Goal: Use online tool/utility: Utilize a website feature to perform a specific function

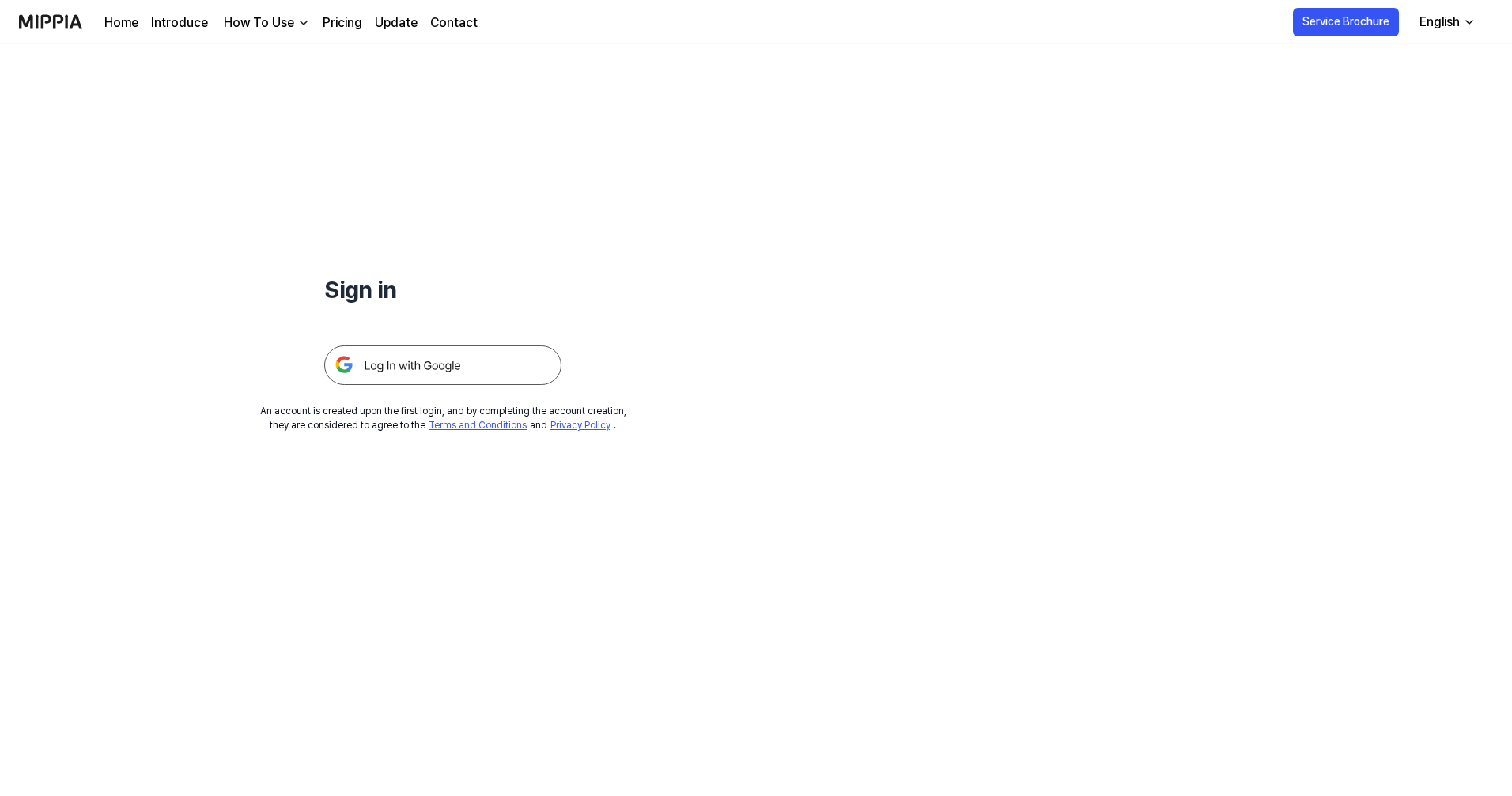
click at [437, 362] on img at bounding box center [443, 365] width 238 height 39
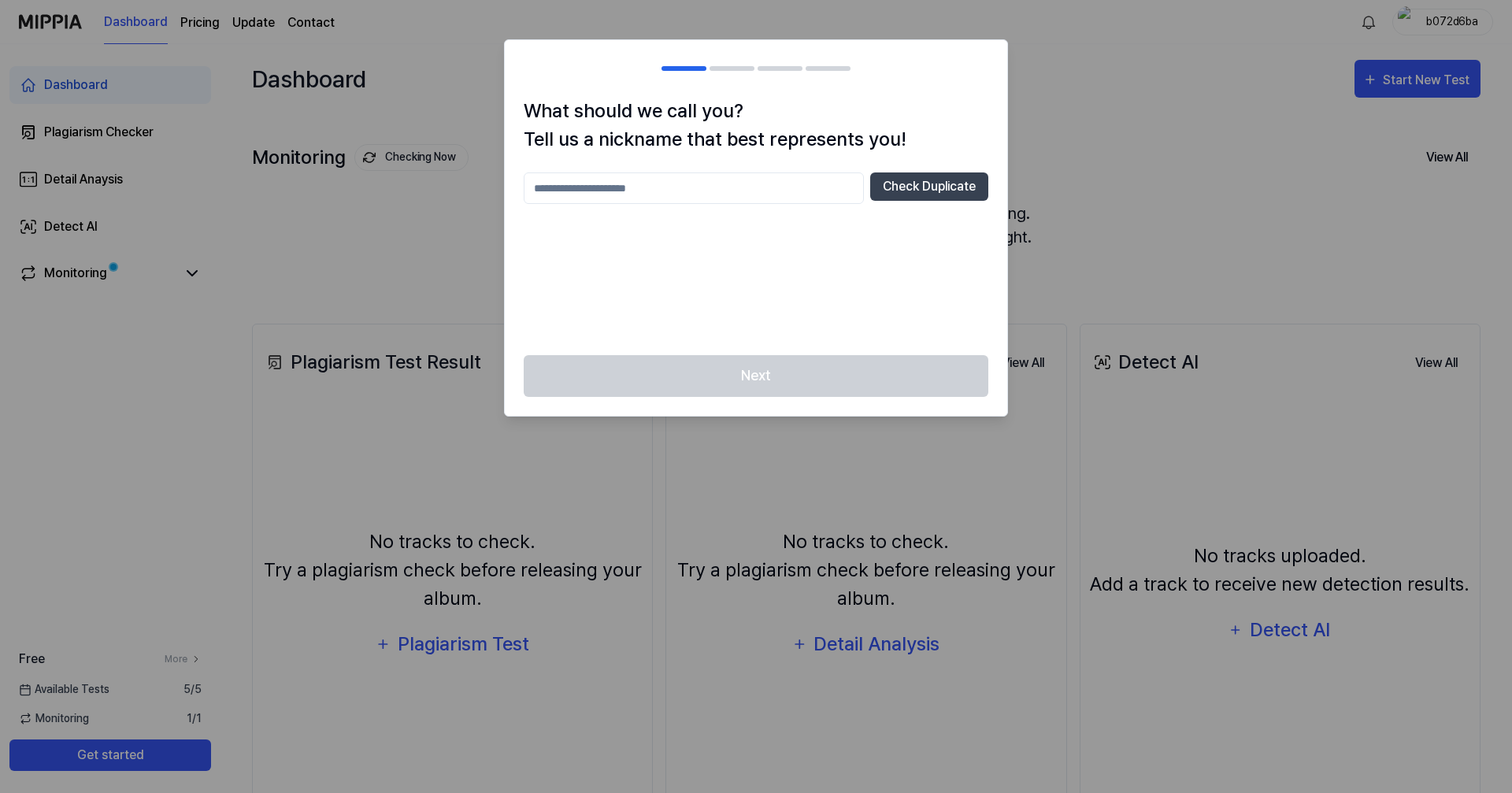
click at [645, 187] on input "text" at bounding box center [694, 188] width 340 height 31
type input "****"
click at [976, 187] on button "Check Duplicate" at bounding box center [930, 187] width 118 height 29
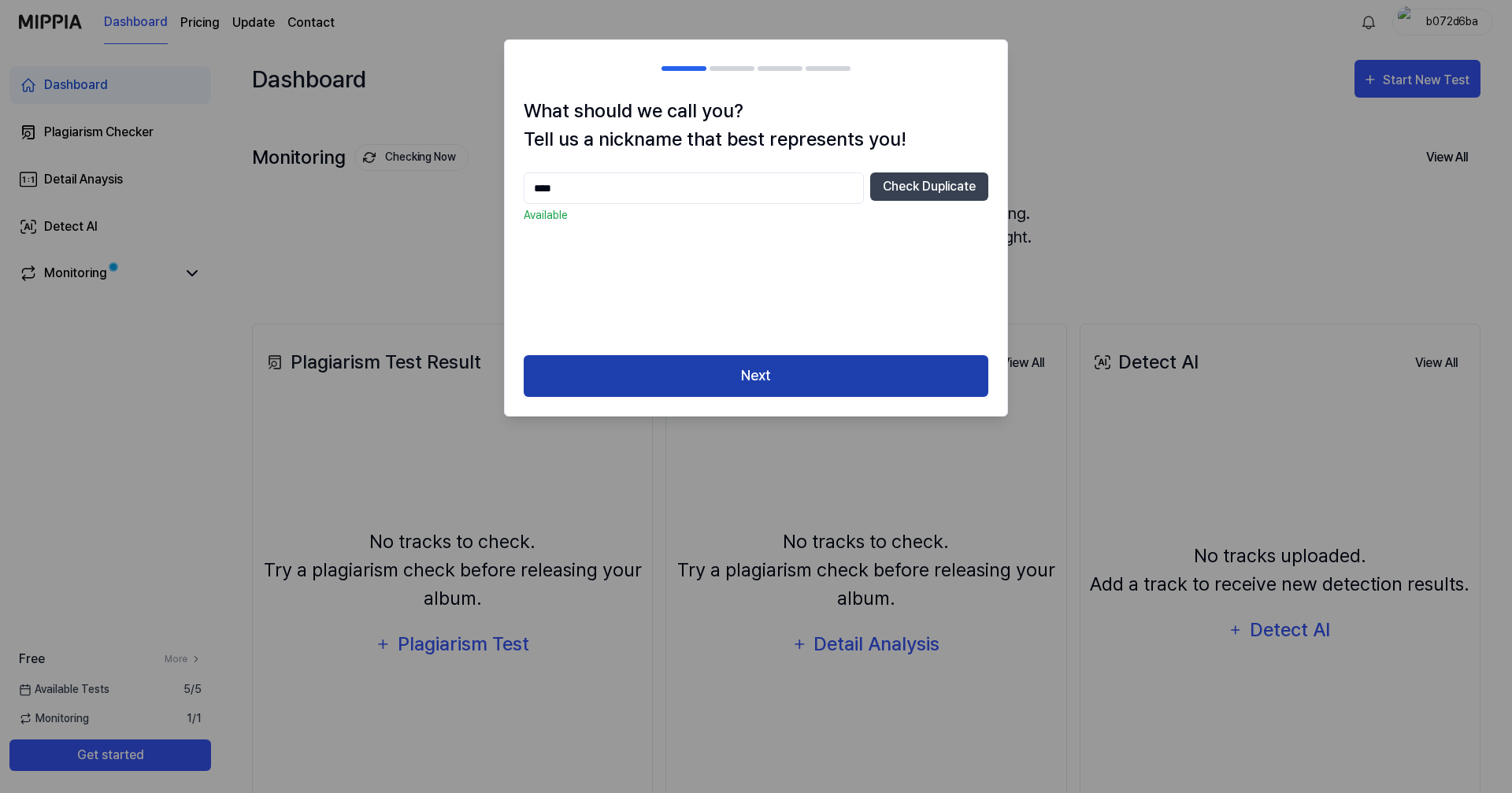
click at [723, 389] on button "Next" at bounding box center [756, 376] width 465 height 42
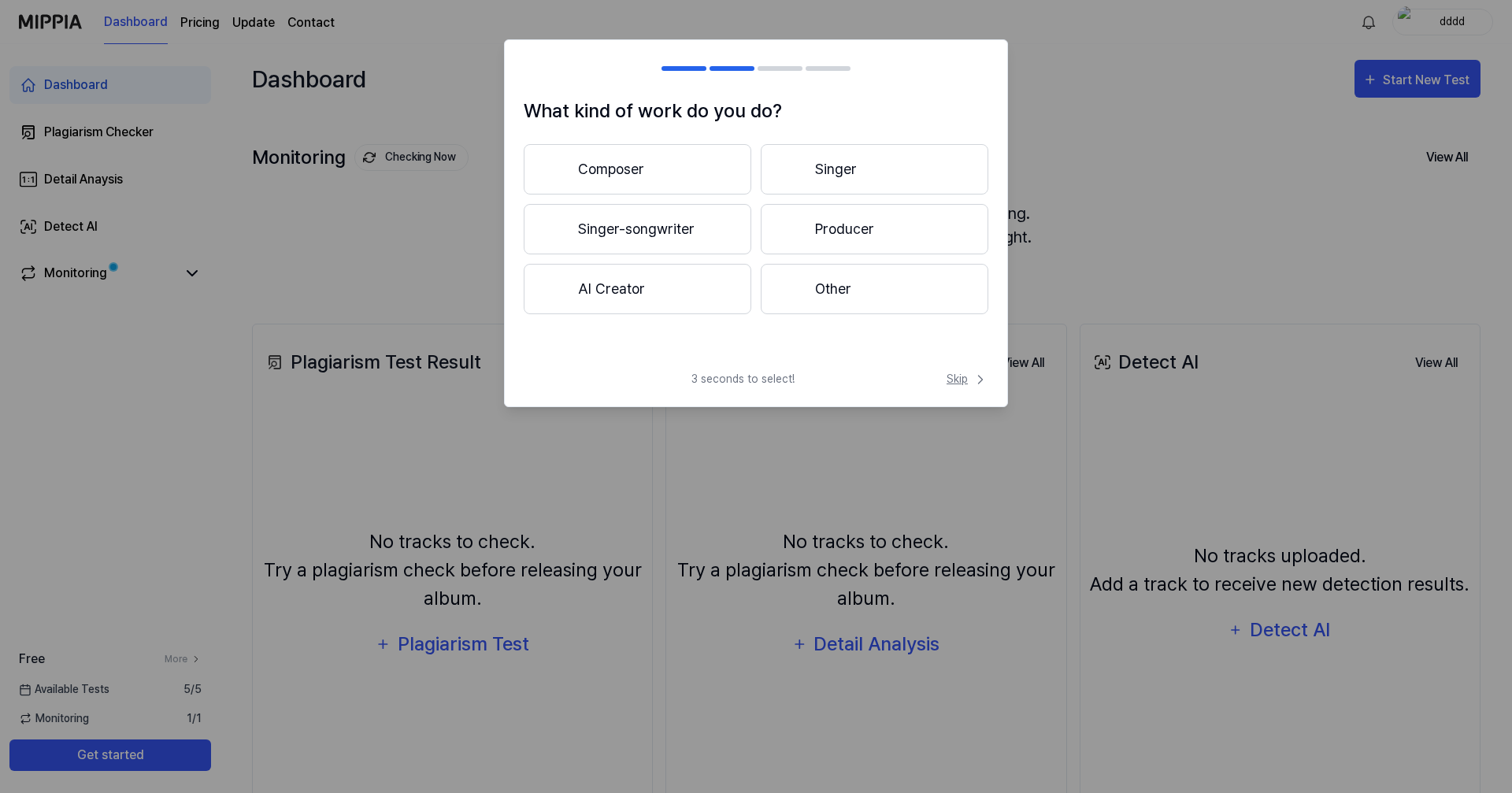
click at [967, 378] on span "Skip" at bounding box center [968, 379] width 42 height 16
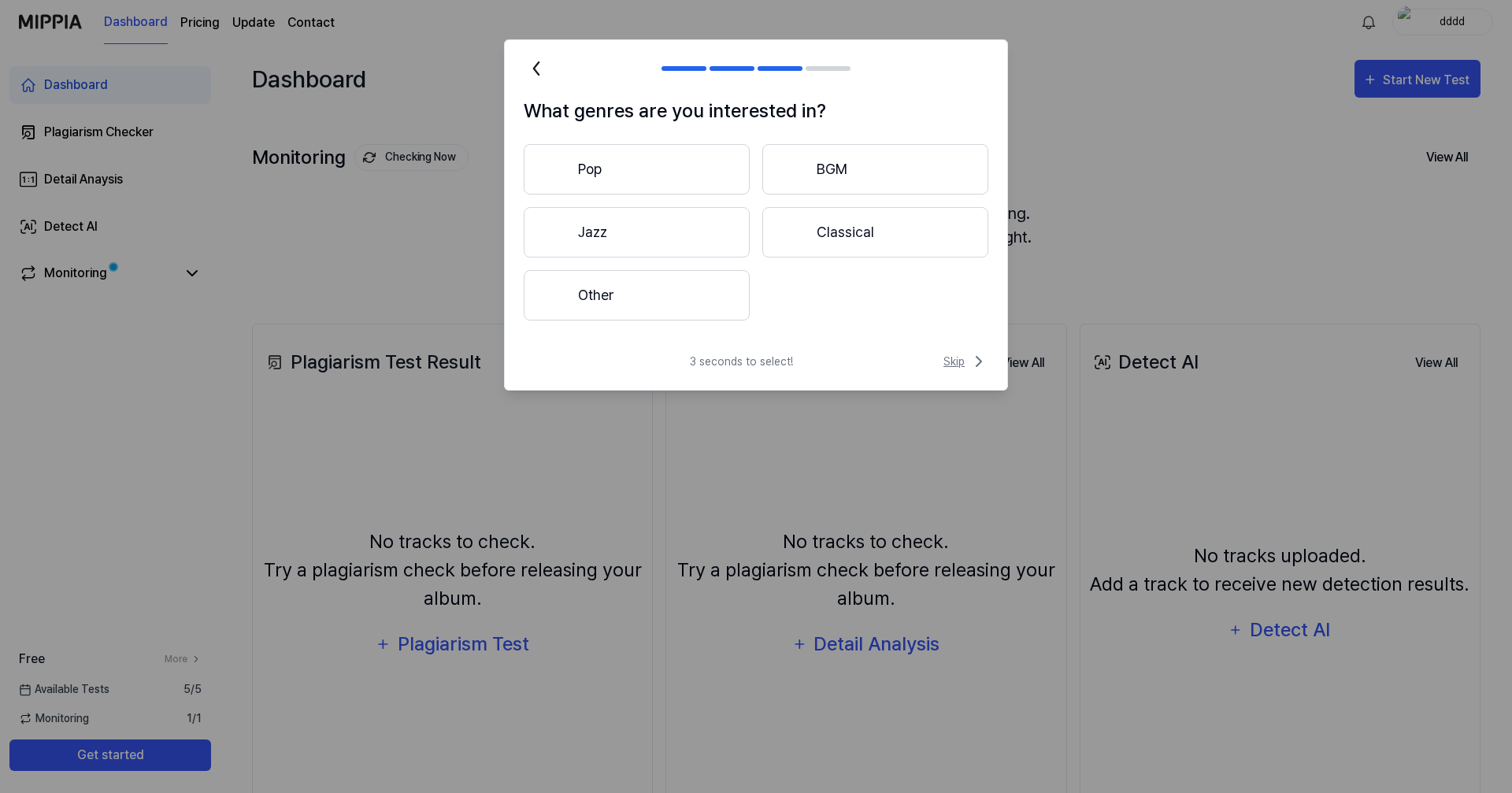
click at [967, 354] on span "Skip" at bounding box center [966, 362] width 45 height 19
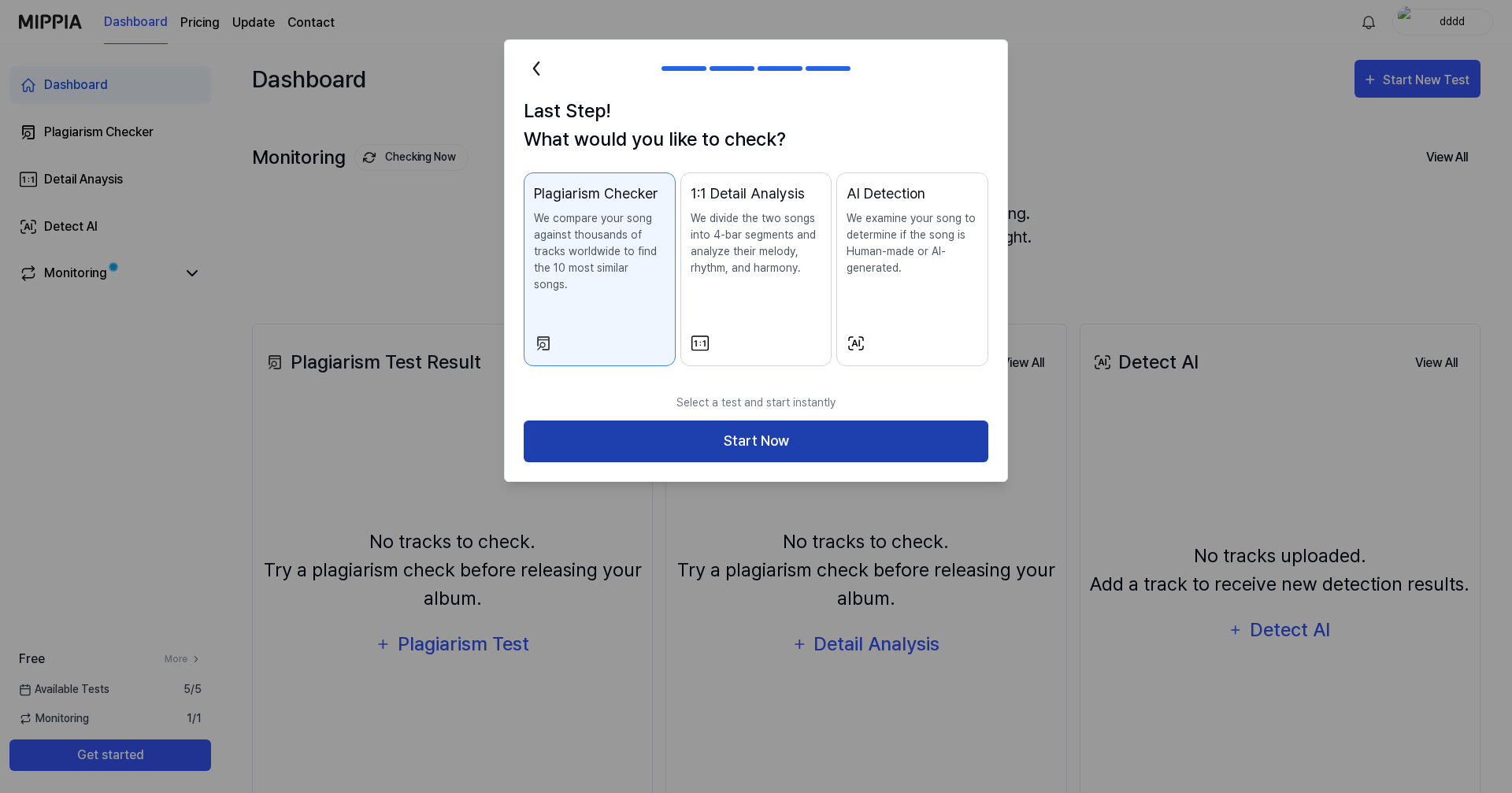
click at [818, 428] on button "Start Now" at bounding box center [756, 442] width 465 height 42
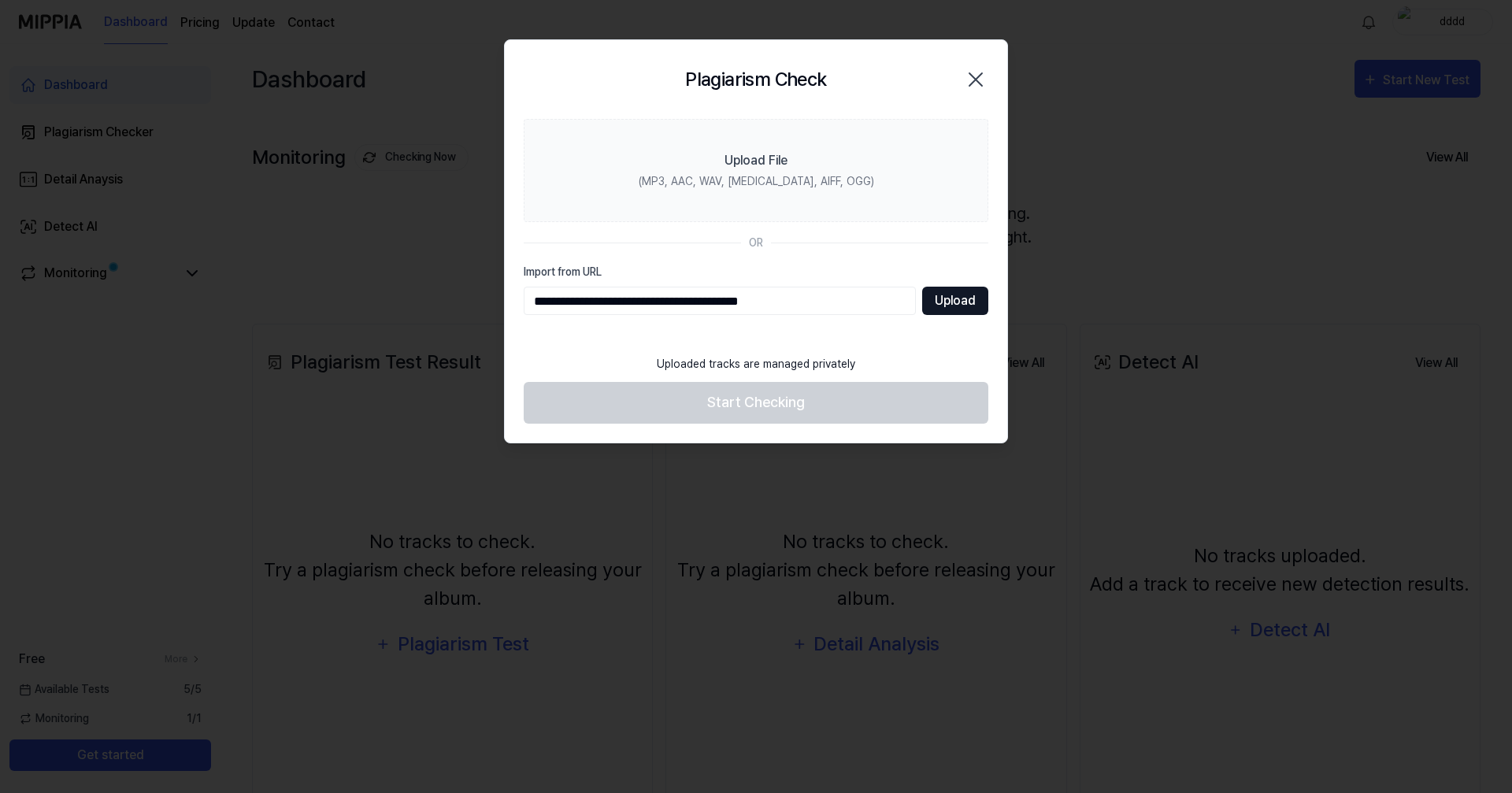
type input "**********"
click at [959, 296] on button "Upload" at bounding box center [955, 301] width 66 height 29
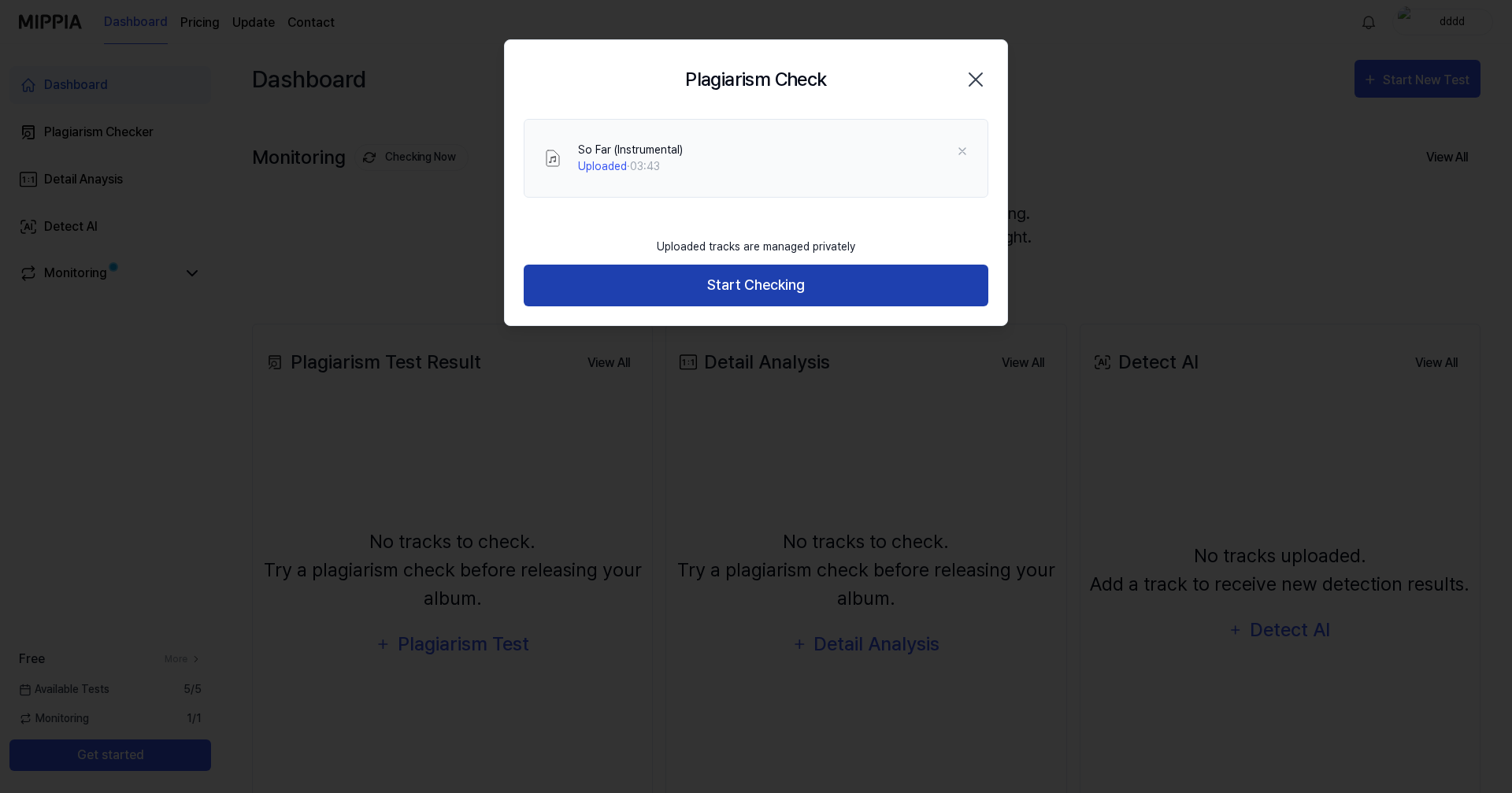
click at [723, 286] on button "Start Checking" at bounding box center [756, 285] width 465 height 42
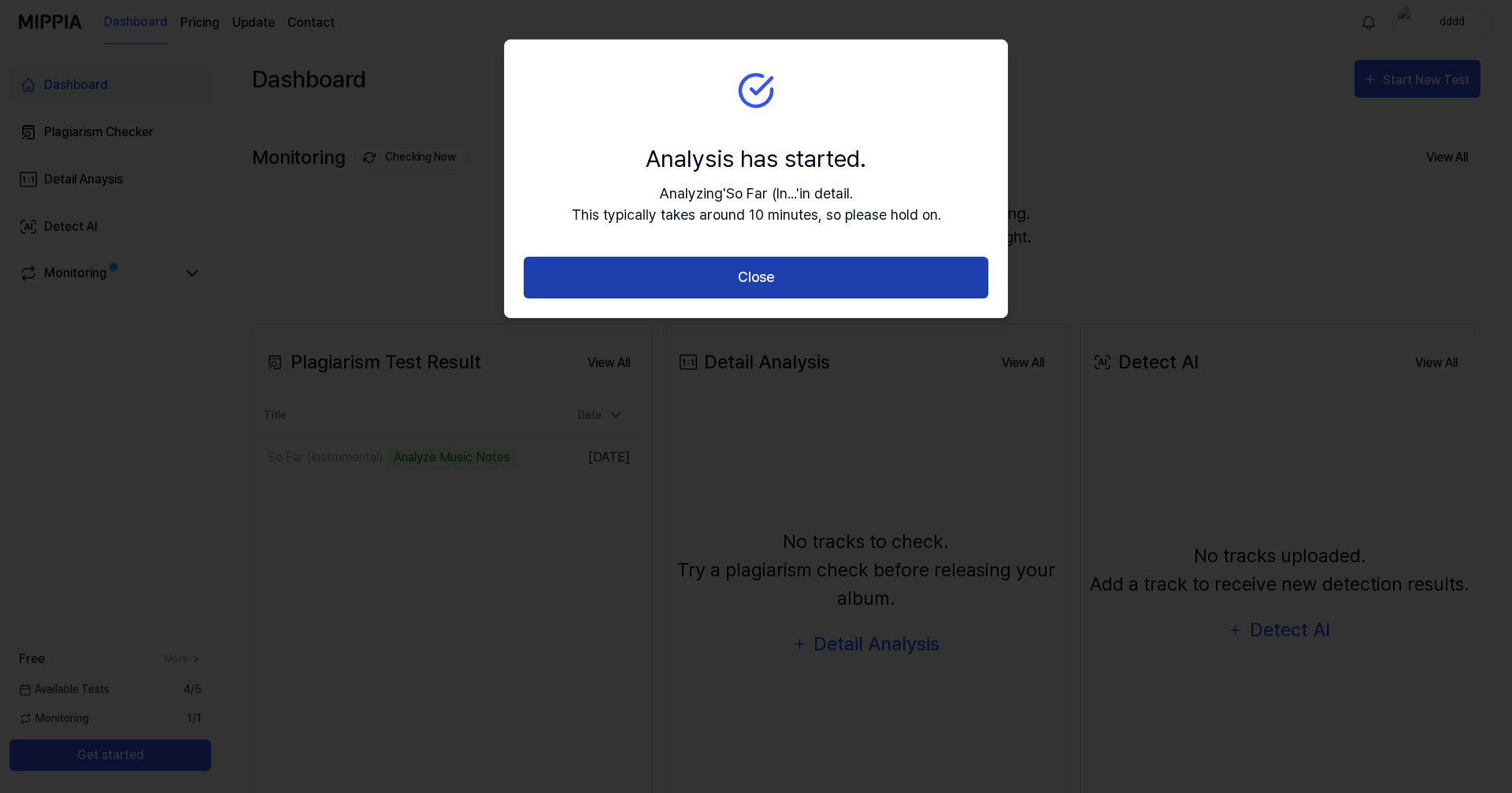
click at [756, 282] on button "Close" at bounding box center [756, 278] width 465 height 42
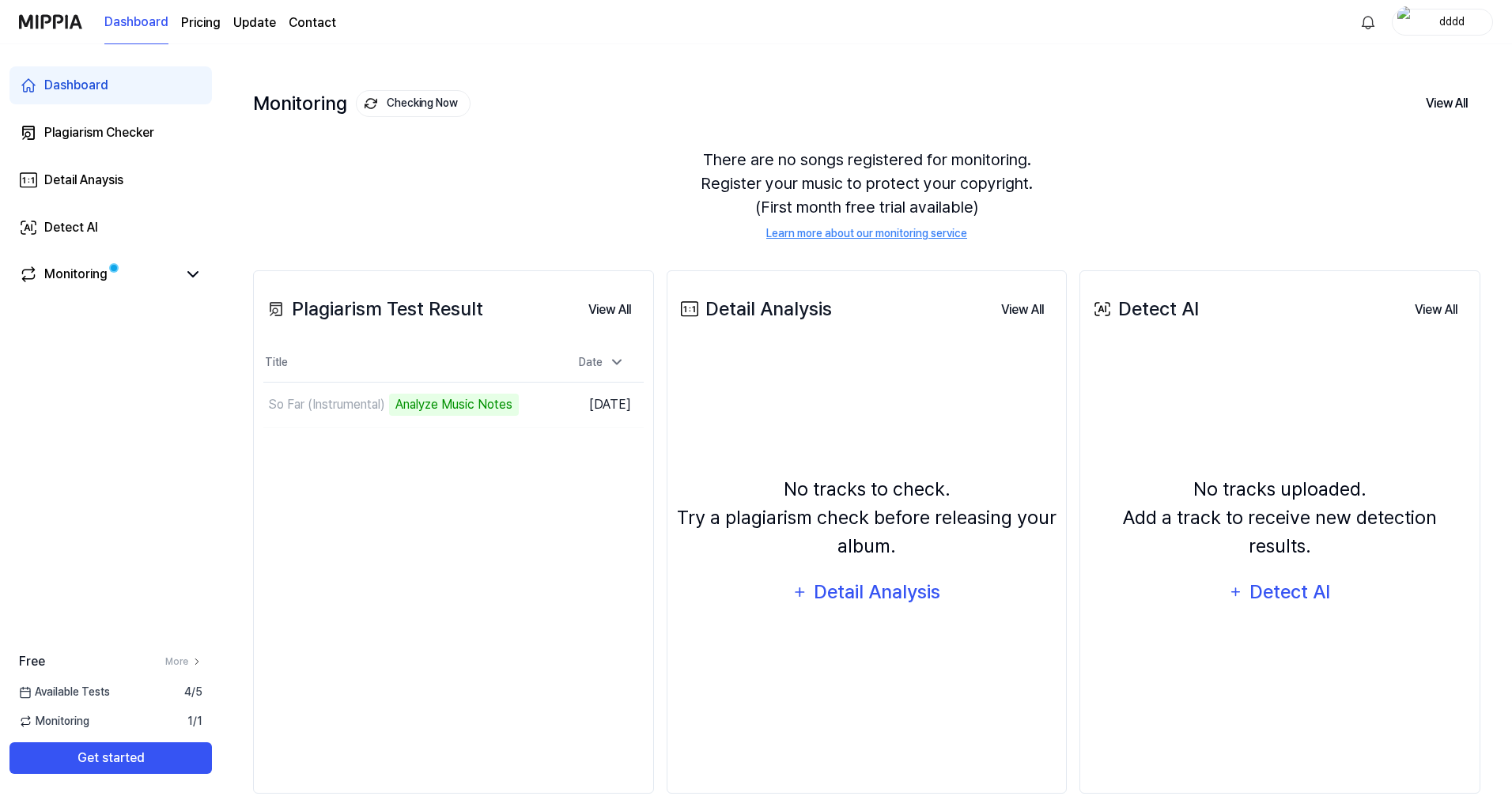
scroll to position [83, 0]
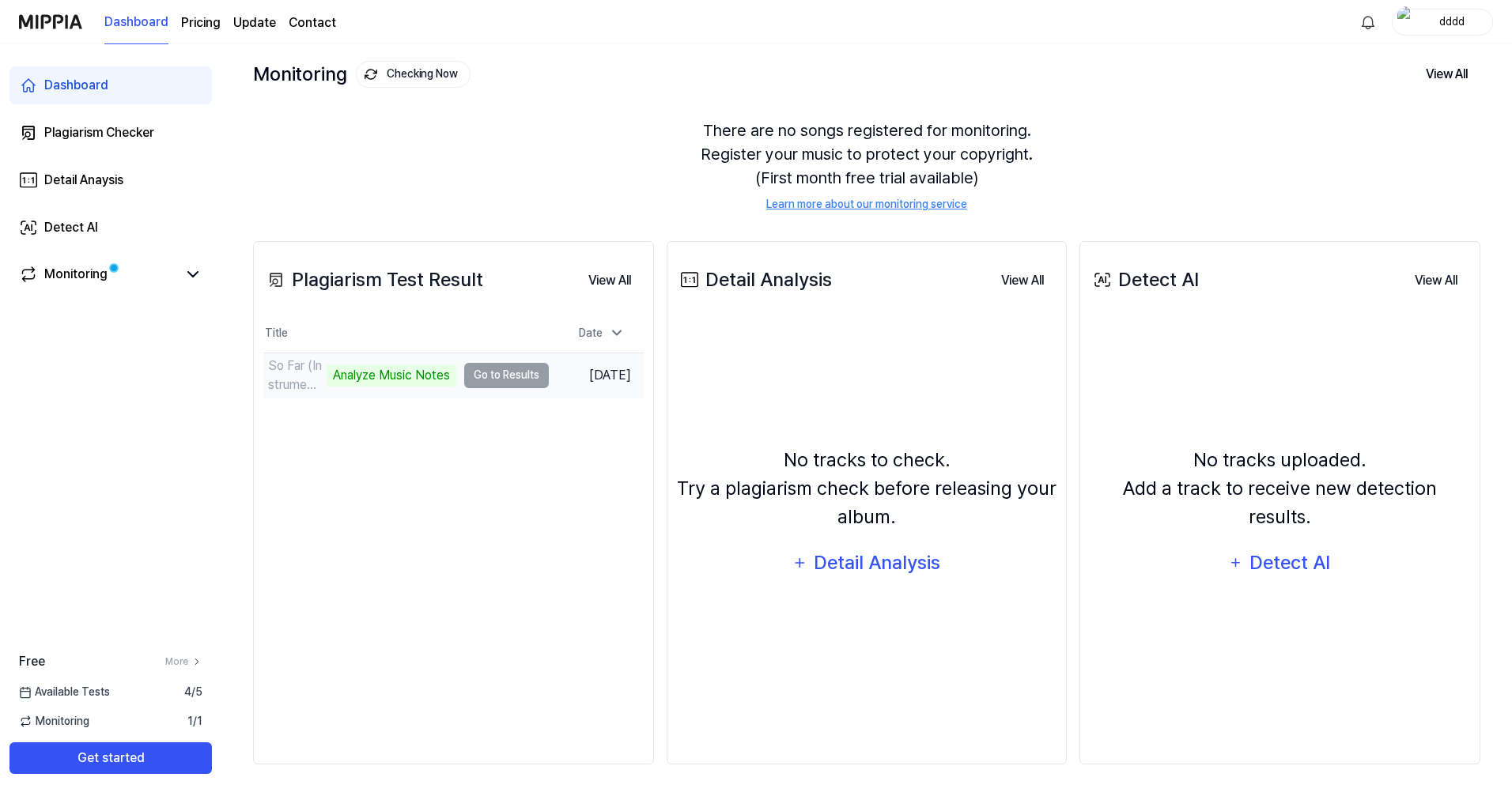
click at [486, 373] on td "So Far (Instrumental) Analyze Music Notes Go to Results" at bounding box center [406, 375] width 286 height 44
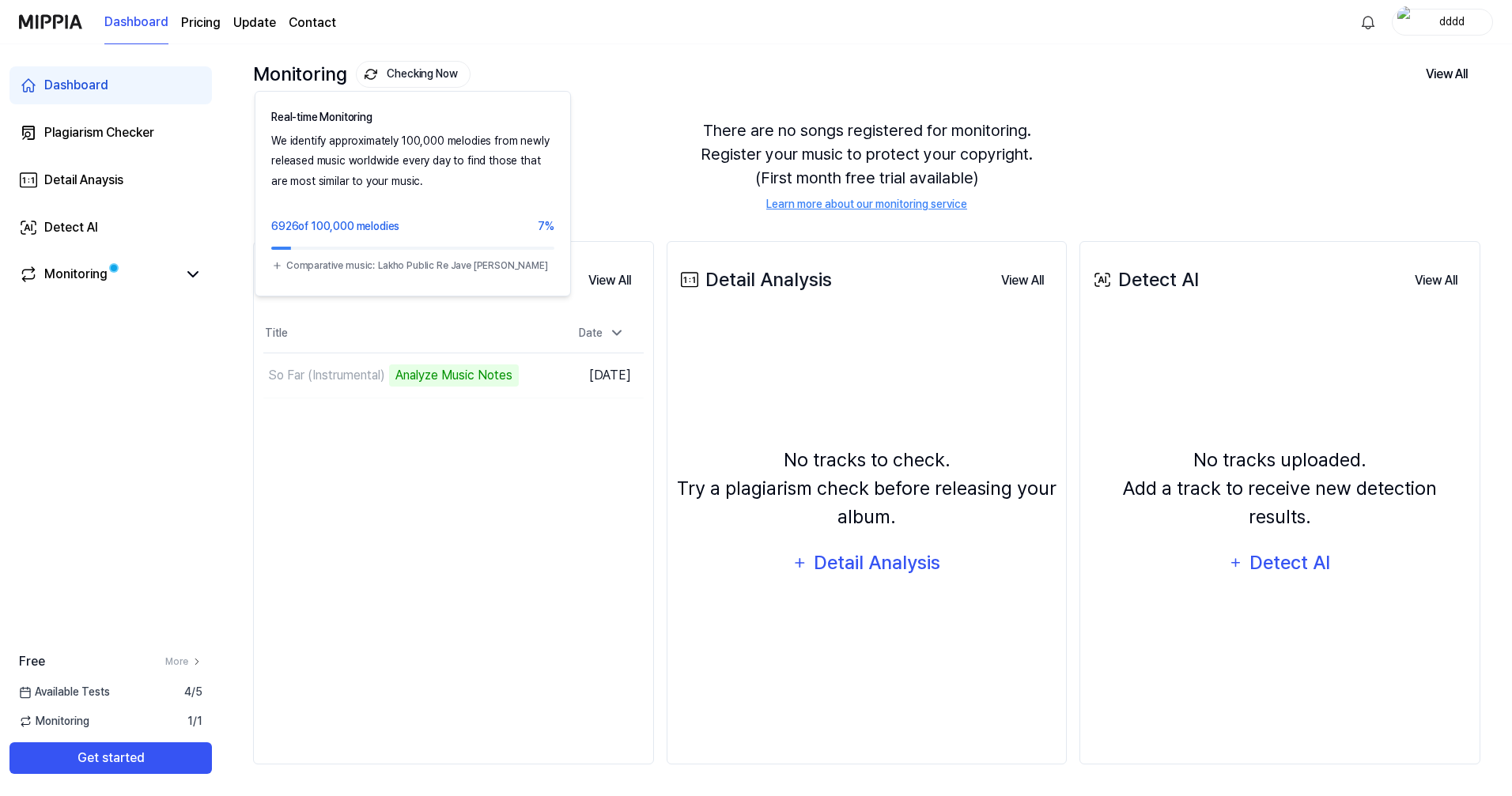
click at [411, 65] on button "Checking Now" at bounding box center [413, 75] width 115 height 27
